Goal: Task Accomplishment & Management: Use online tool/utility

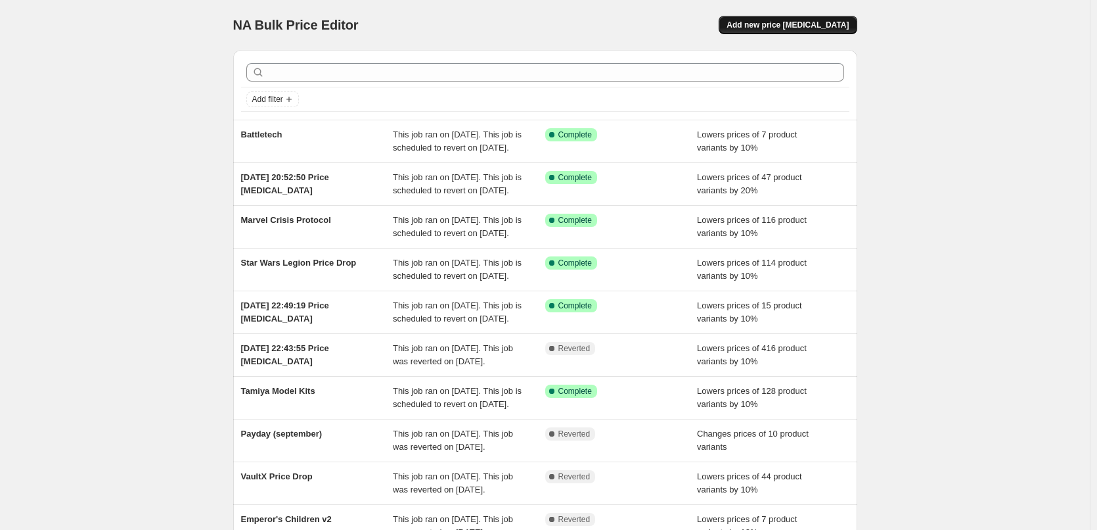
click at [806, 24] on span "Add new price change job" at bounding box center [788, 25] width 122 height 11
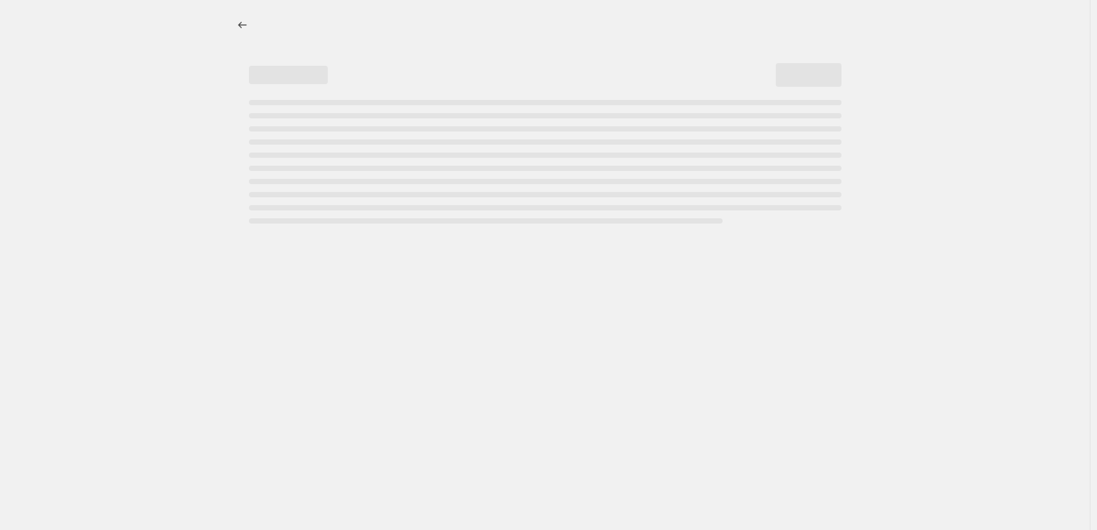
select select "percentage"
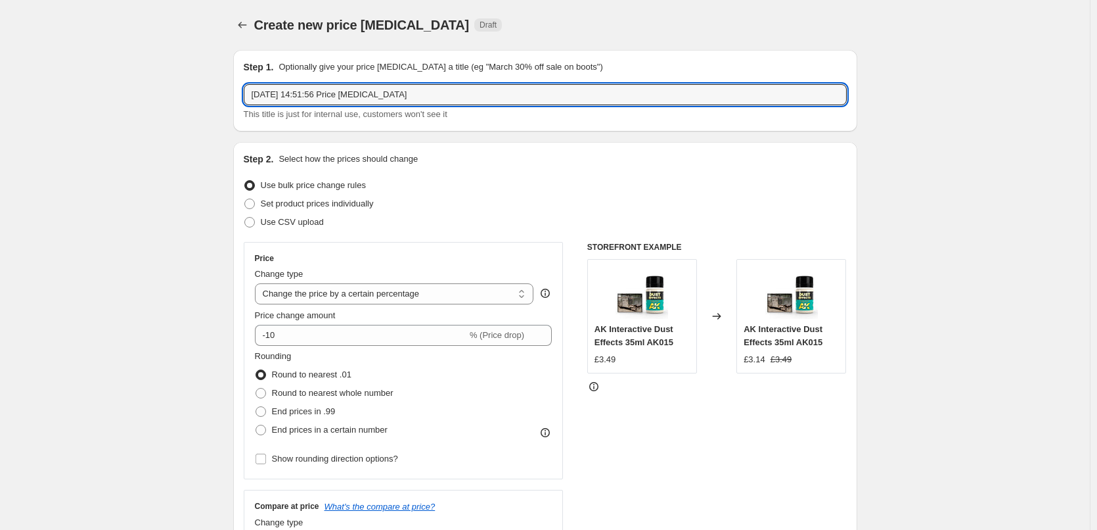
drag, startPoint x: 424, startPoint y: 96, endPoint x: 154, endPoint y: 87, distance: 269.6
type input "H"
type input "Bats Promo"
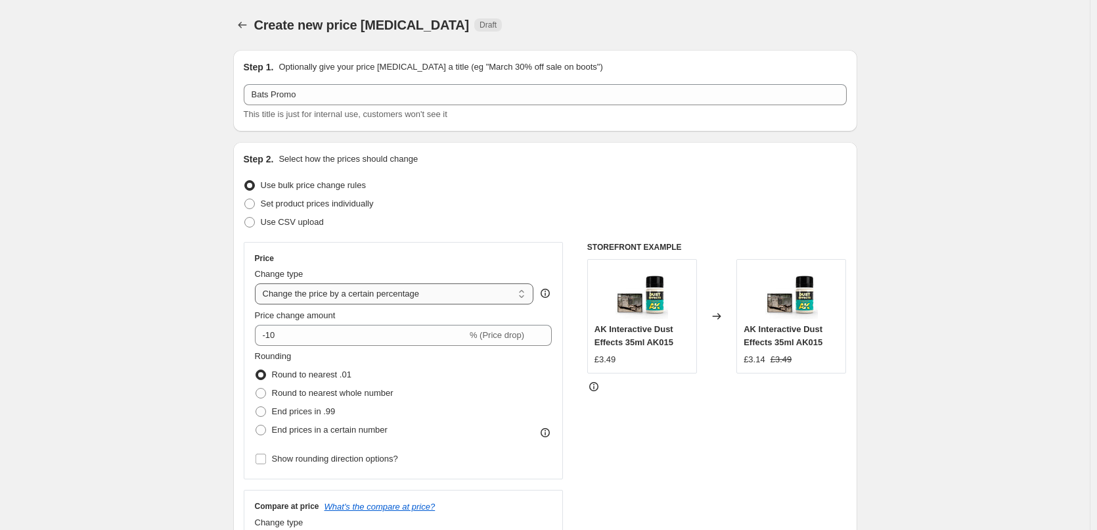
click at [375, 296] on select "Change the price to a certain amount Change the price by a certain amount Chang…" at bounding box center [394, 293] width 279 height 21
select select "to"
click at [258, 283] on select "Change the price to a certain amount Change the price by a certain amount Chang…" at bounding box center [394, 293] width 279 height 21
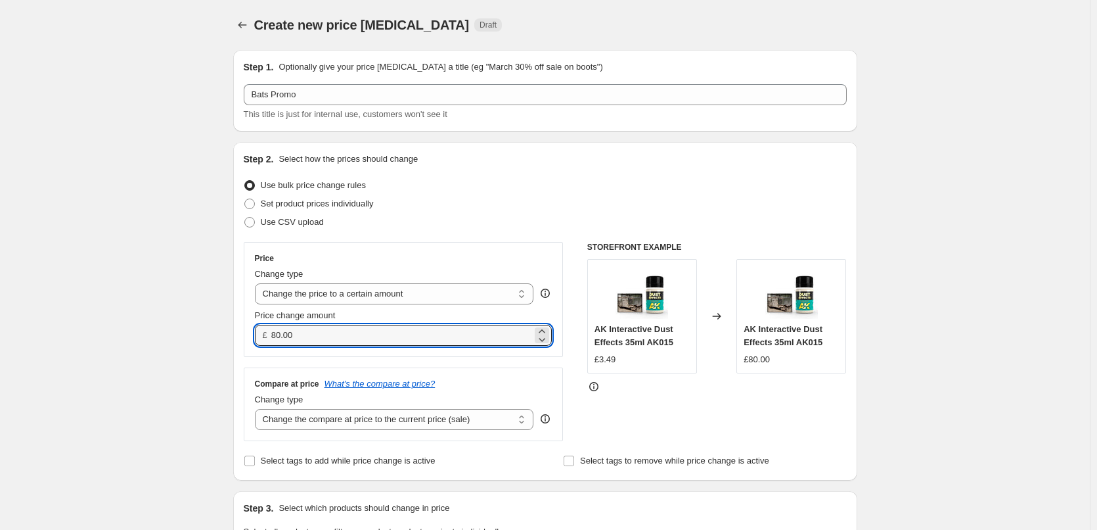
drag, startPoint x: 304, startPoint y: 336, endPoint x: 221, endPoint y: 326, distance: 82.7
type input "1.50"
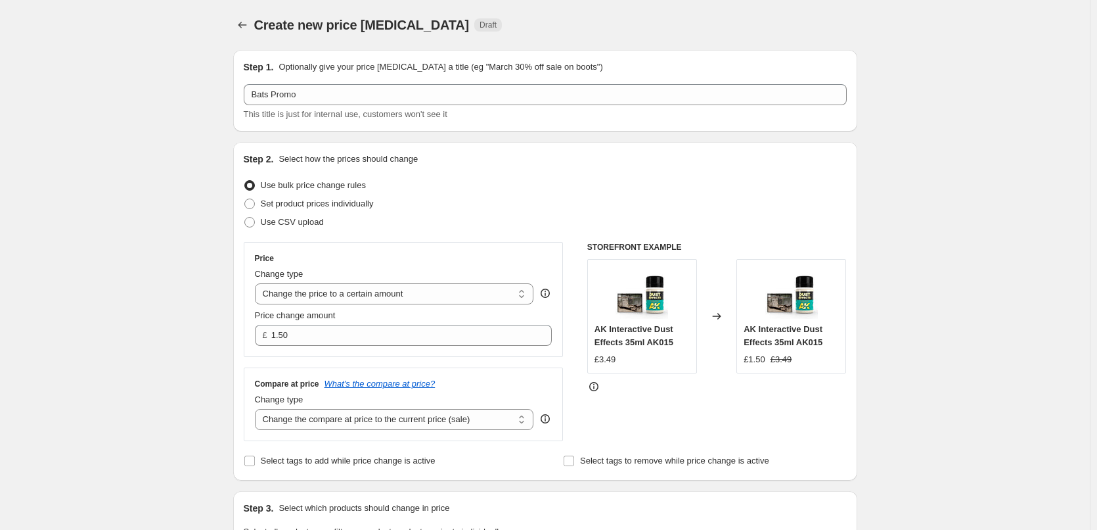
scroll to position [329, 0]
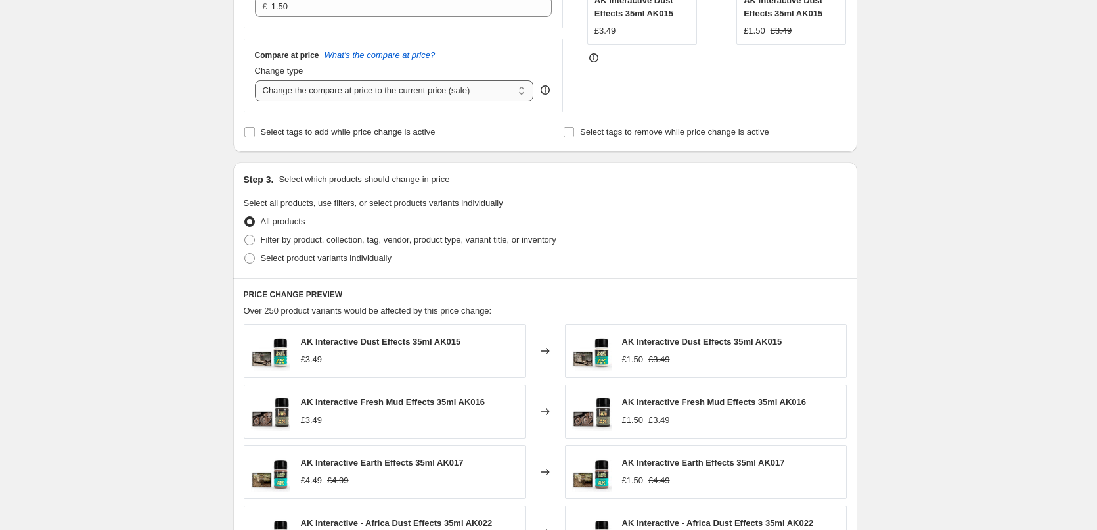
click at [384, 95] on select "Change the compare at price to the current price (sale) Change the compare at p…" at bounding box center [394, 90] width 279 height 21
select select "no_change"
click at [258, 81] on select "Change the compare at price to the current price (sale) Change the compare at p…" at bounding box center [394, 90] width 279 height 21
click at [202, 189] on div "Create new price change job. This page is ready Create new price change job Dra…" at bounding box center [545, 266] width 1090 height 1191
click at [253, 131] on input "Select tags to add while price change is active" at bounding box center [249, 132] width 11 height 11
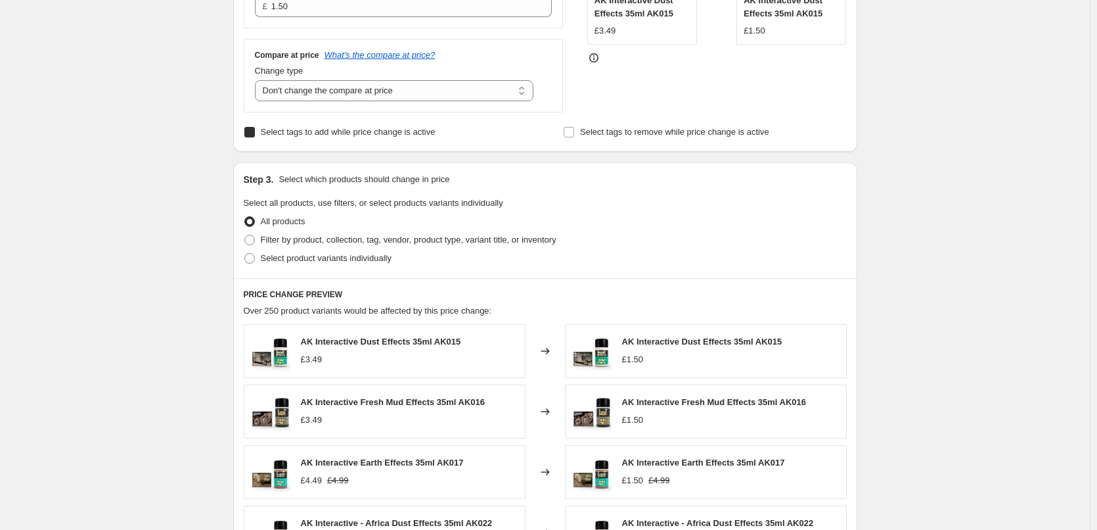
checkbox input "true"
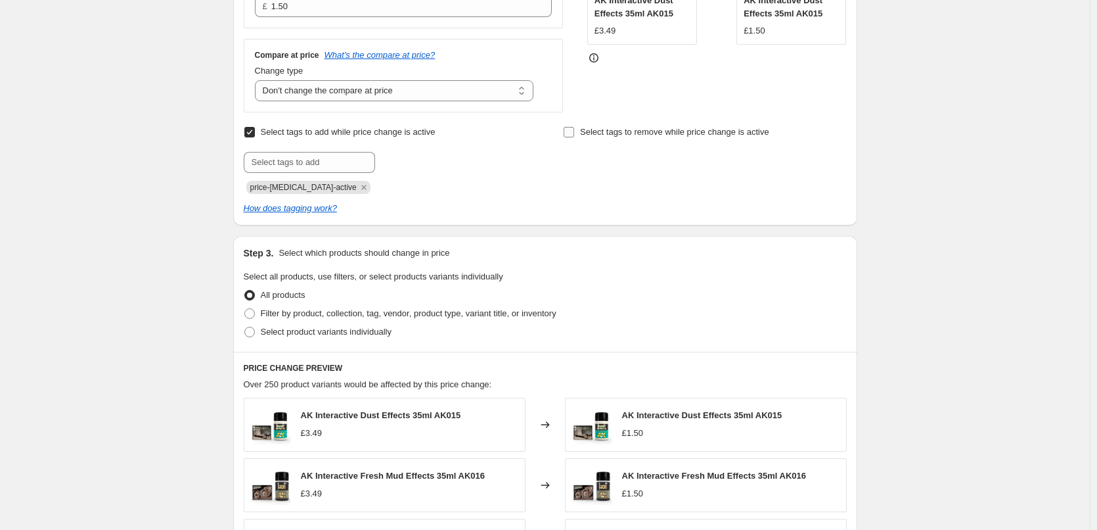
click at [574, 131] on input "Select tags to remove while price change is active" at bounding box center [569, 132] width 11 height 11
checkbox input "true"
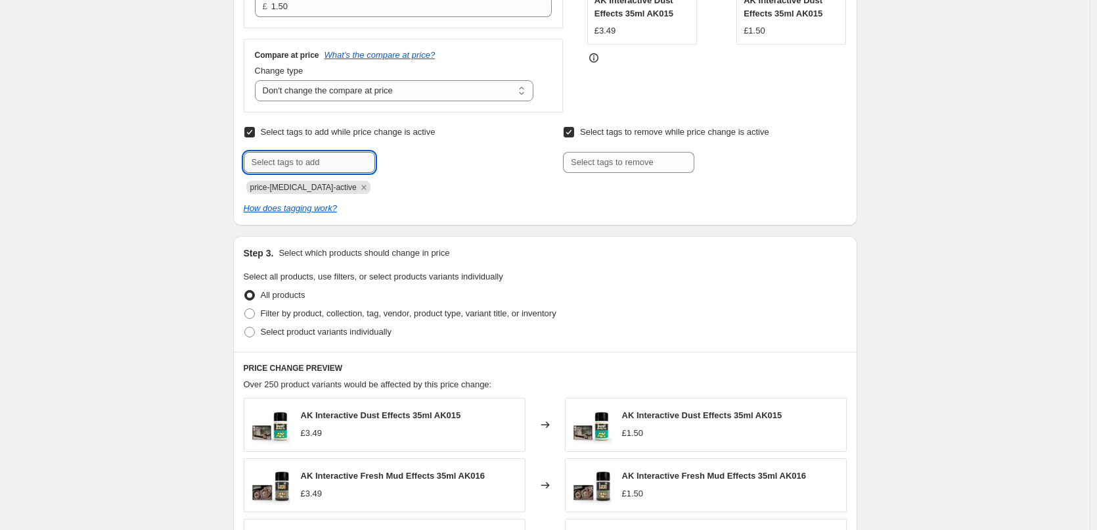
click at [302, 160] on input "text" at bounding box center [309, 162] width 131 height 21
type input "Special Offer"
click at [416, 161] on span "Special Offe..." at bounding box center [429, 160] width 52 height 9
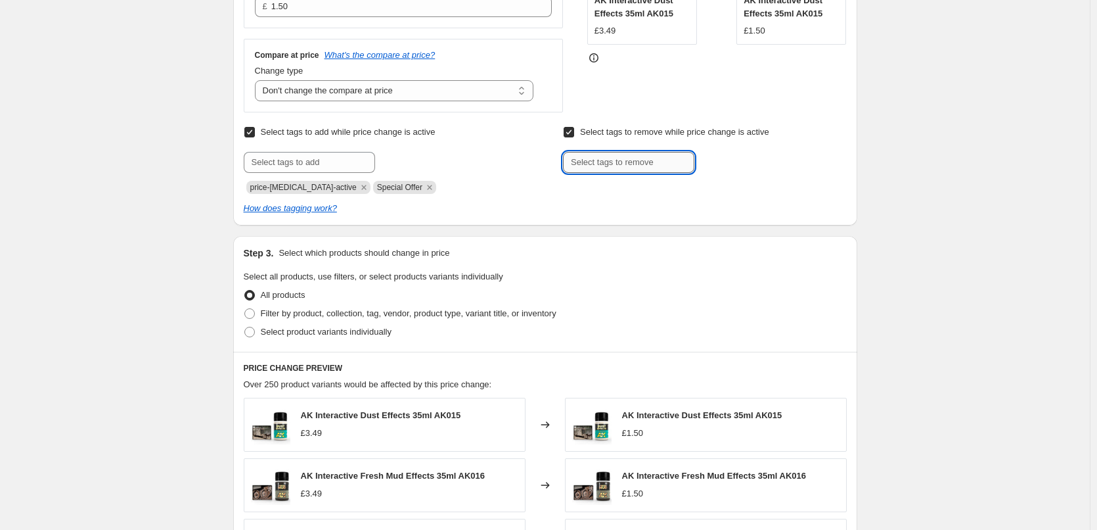
click at [626, 154] on input "text" at bounding box center [628, 162] width 131 height 21
type input "Special Offer"
click at [732, 164] on span "Special Offe..." at bounding box center [750, 160] width 52 height 9
click at [358, 186] on icon "Remove price-change-job-active" at bounding box center [364, 187] width 12 height 12
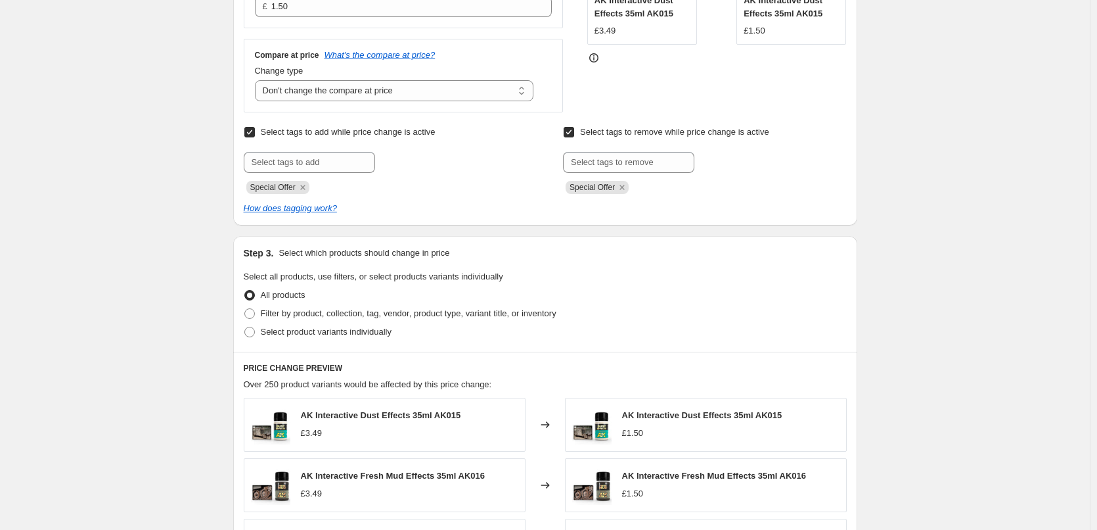
click at [172, 191] on div "Create new price change job. This page is ready Create new price change job Dra…" at bounding box center [545, 303] width 1090 height 1265
click at [255, 335] on span at bounding box center [249, 332] width 11 height 11
click at [245, 327] on input "Select product variants individually" at bounding box center [244, 327] width 1 height 1
radio input "true"
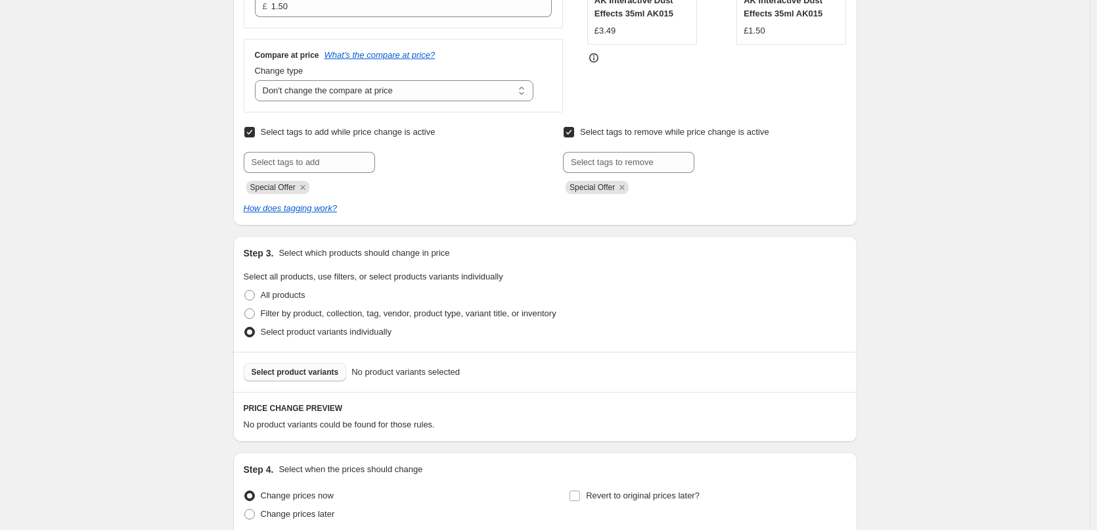
click at [297, 370] on span "Select product variants" at bounding box center [295, 372] width 87 height 11
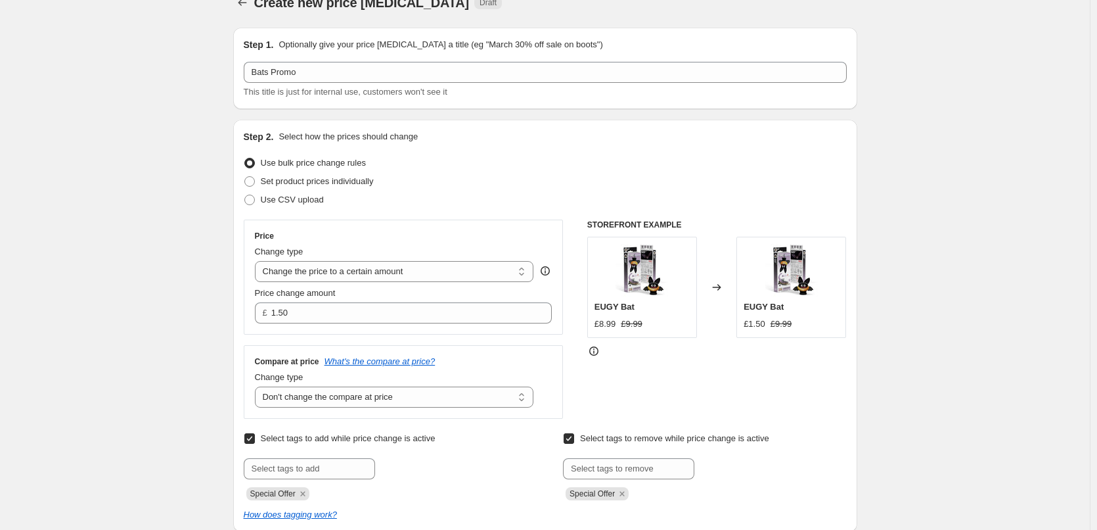
scroll to position [0, 0]
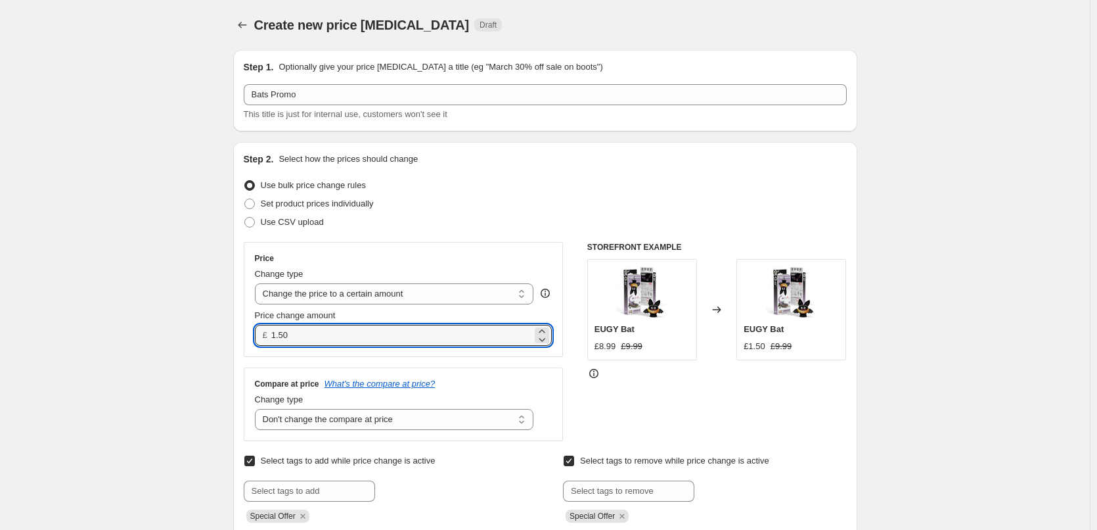
drag, startPoint x: 298, startPoint y: 336, endPoint x: 212, endPoint y: 330, distance: 86.3
click at [218, 331] on div "Create new price change job. This page is ready Create new price change job Dra…" at bounding box center [545, 531] width 1090 height 1063
type input "7.49"
click at [145, 336] on div "Create new price change job. This page is ready Create new price change job Dra…" at bounding box center [545, 531] width 1090 height 1063
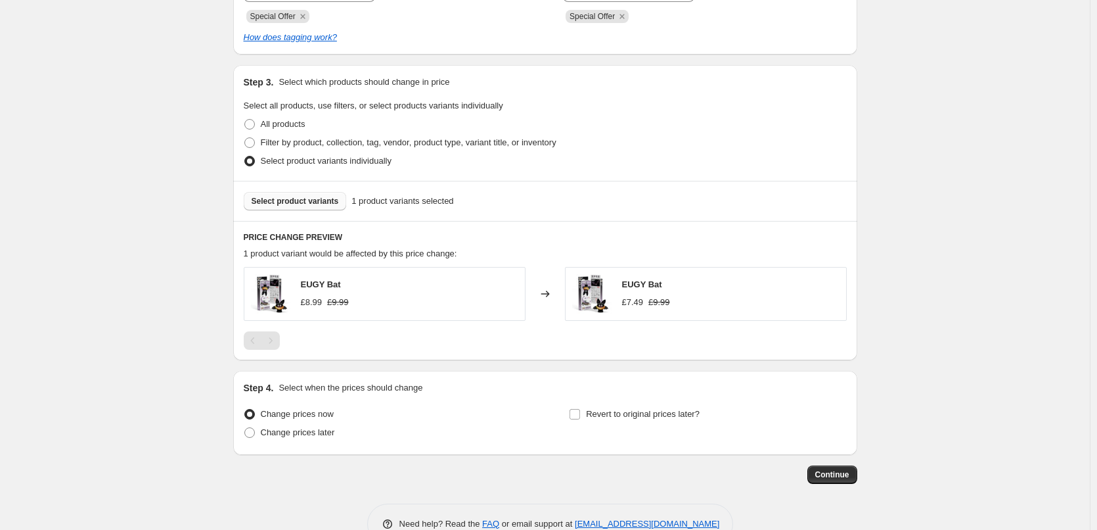
scroll to position [534, 0]
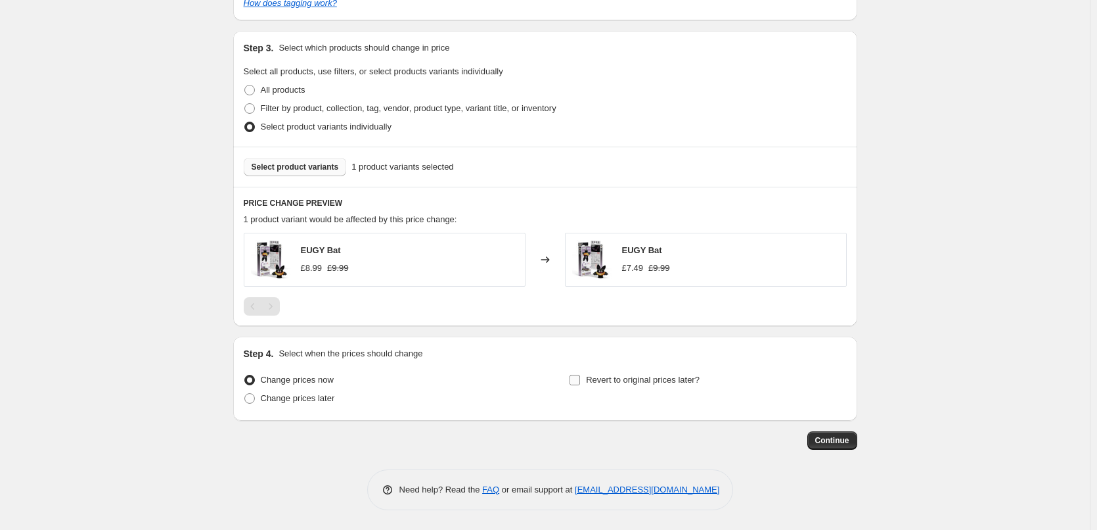
click at [579, 379] on input "Revert to original prices later?" at bounding box center [575, 380] width 11 height 11
checkbox input "true"
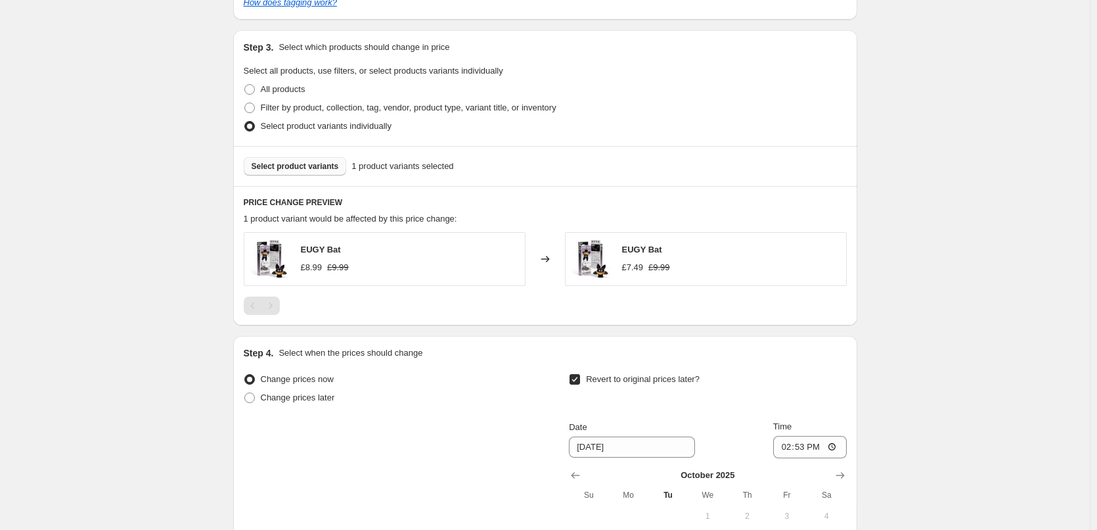
scroll to position [759, 0]
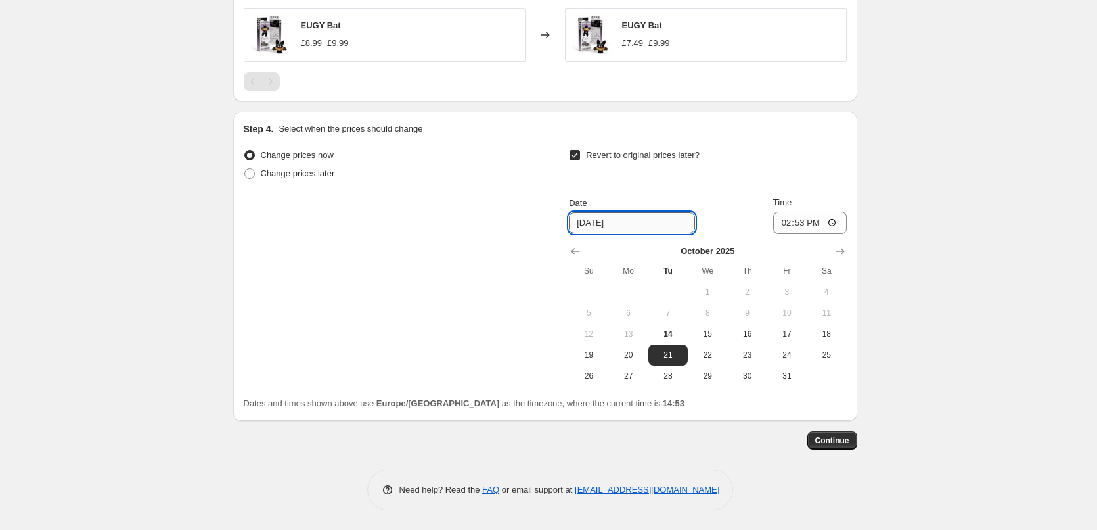
click at [637, 223] on input "10/21/2025" at bounding box center [632, 222] width 126 height 21
click at [798, 380] on span "31" at bounding box center [787, 376] width 29 height 11
type input "10/31/2025"
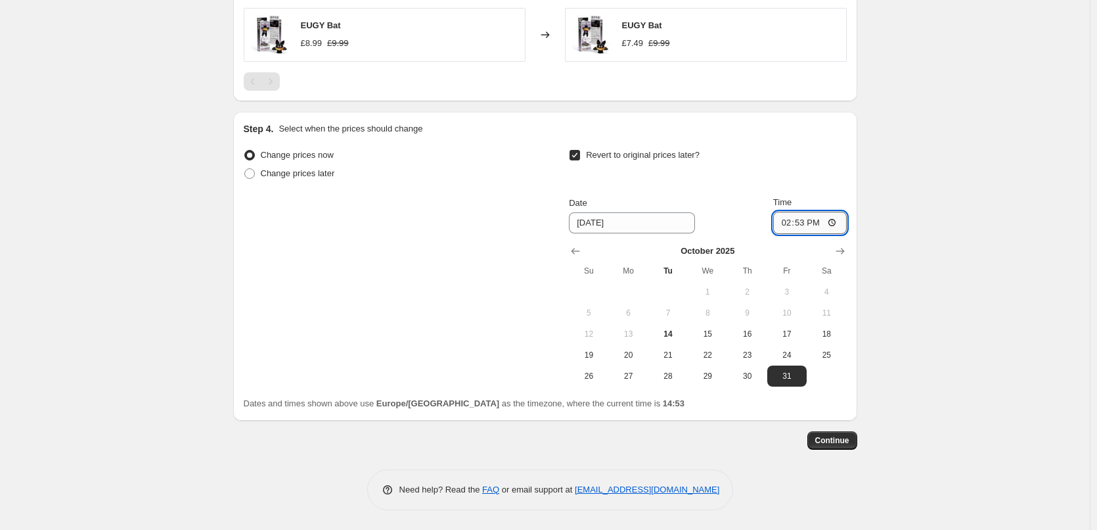
click at [809, 223] on input "14:53" at bounding box center [810, 223] width 74 height 22
type input "23:59"
click at [841, 442] on span "Continue" at bounding box center [833, 440] width 34 height 11
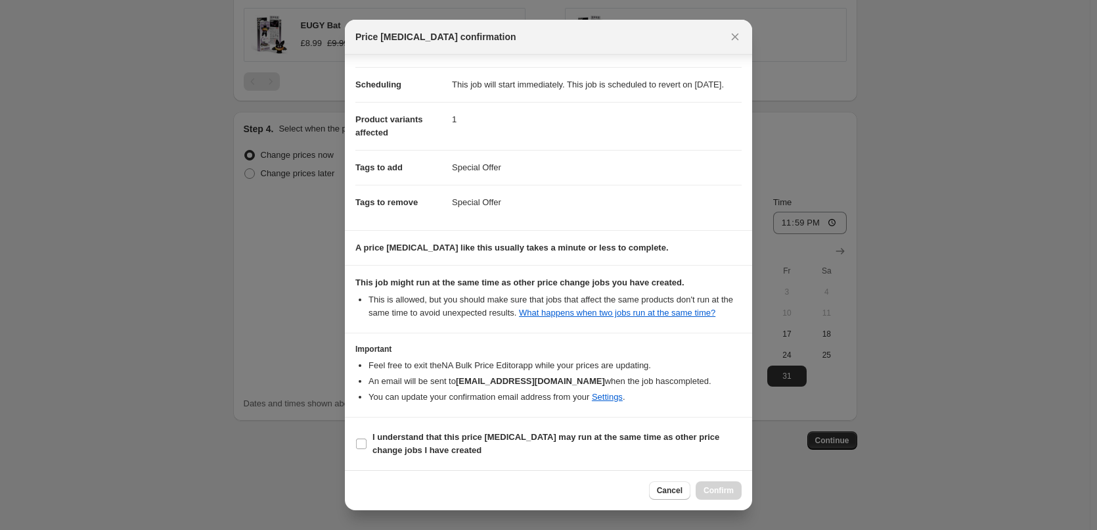
scroll to position [106, 0]
click at [361, 447] on input "I understand that this price change job may run at the same time as other price…" at bounding box center [361, 443] width 11 height 11
checkbox input "true"
click at [733, 492] on span "Confirm" at bounding box center [719, 490] width 30 height 11
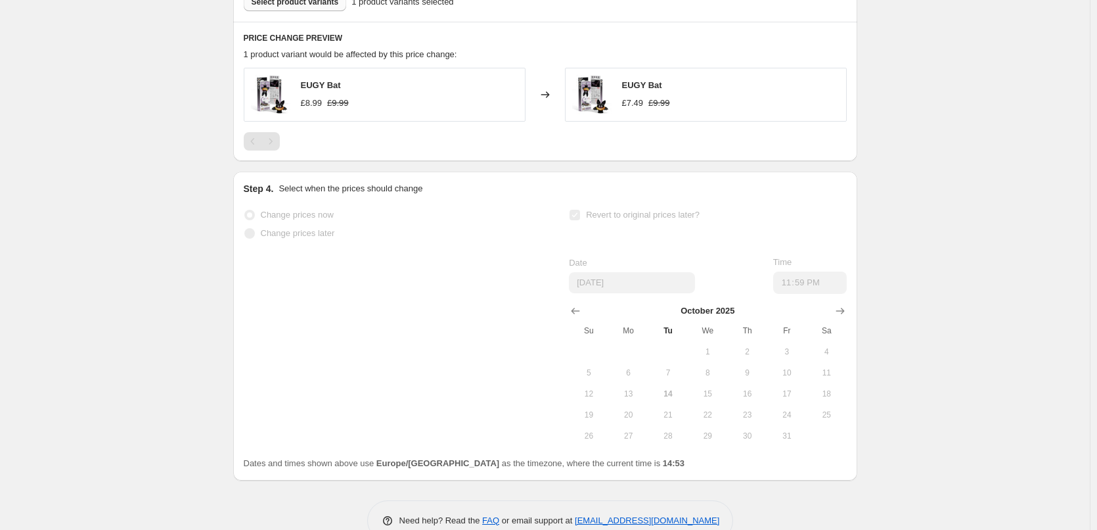
scroll to position [793, 0]
select select "no_change"
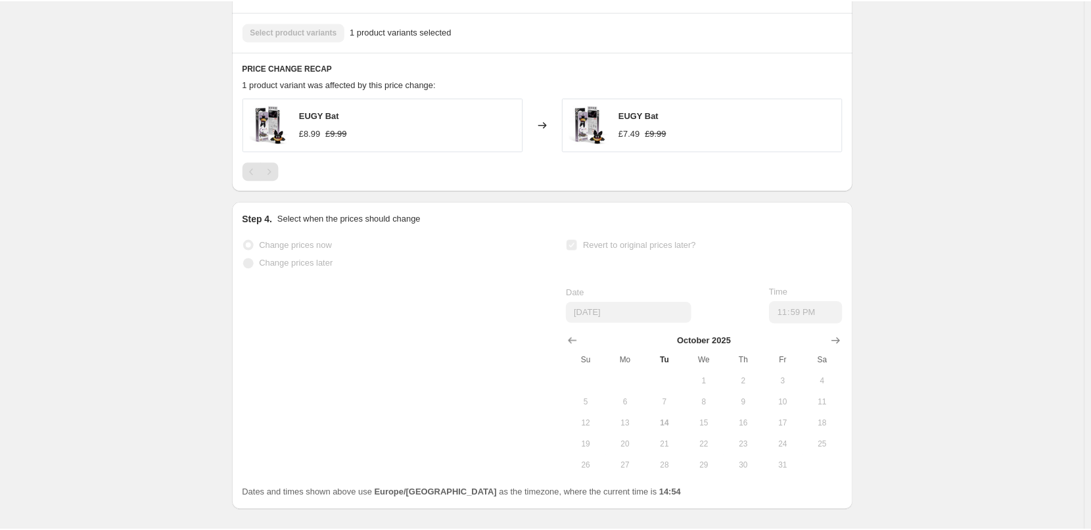
scroll to position [0, 0]
